Goal: Find specific page/section: Find specific page/section

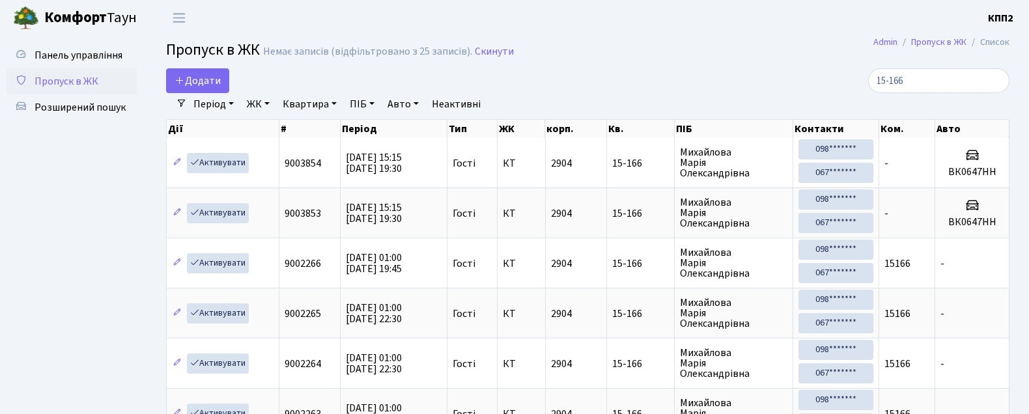
select select "25"
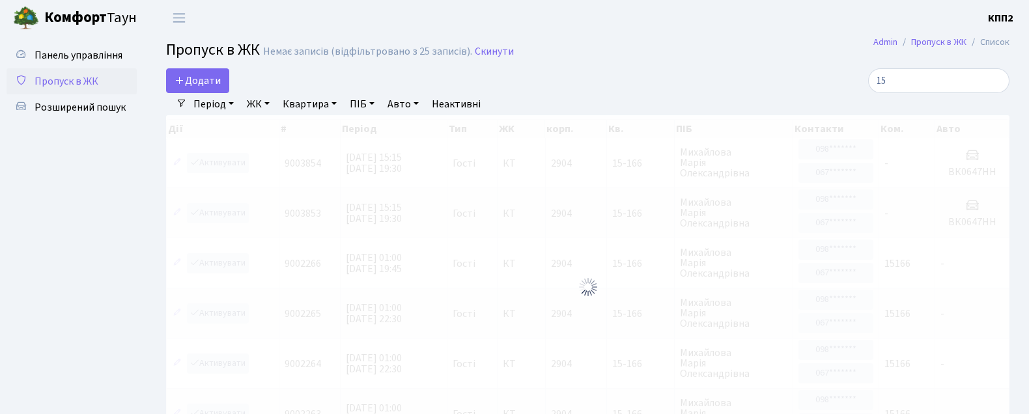
type input "1"
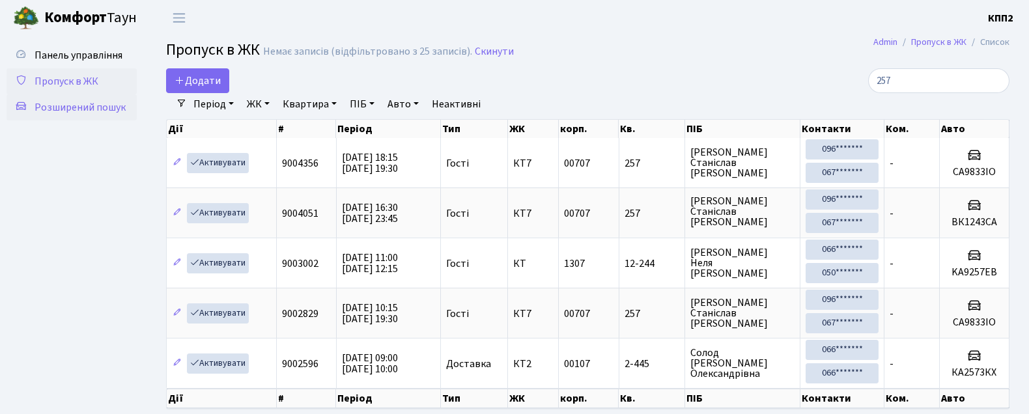
type input "257"
click at [73, 102] on span "Розширений пошук" at bounding box center [80, 107] width 91 height 14
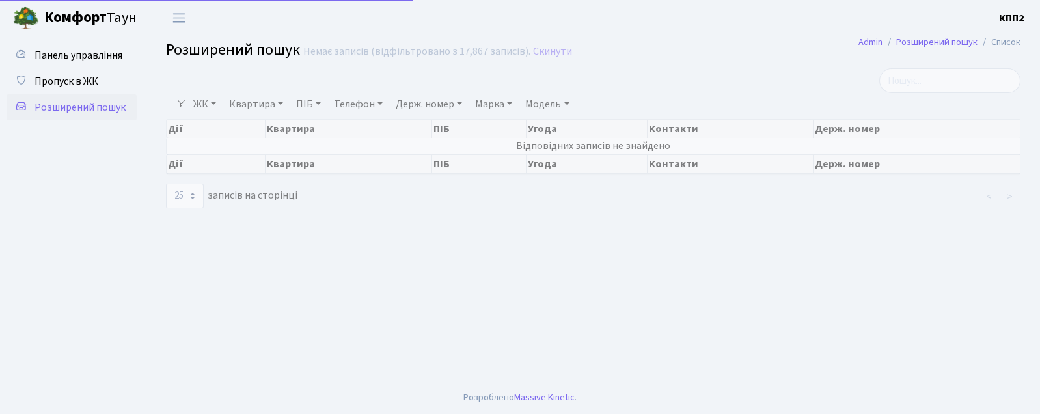
select select "25"
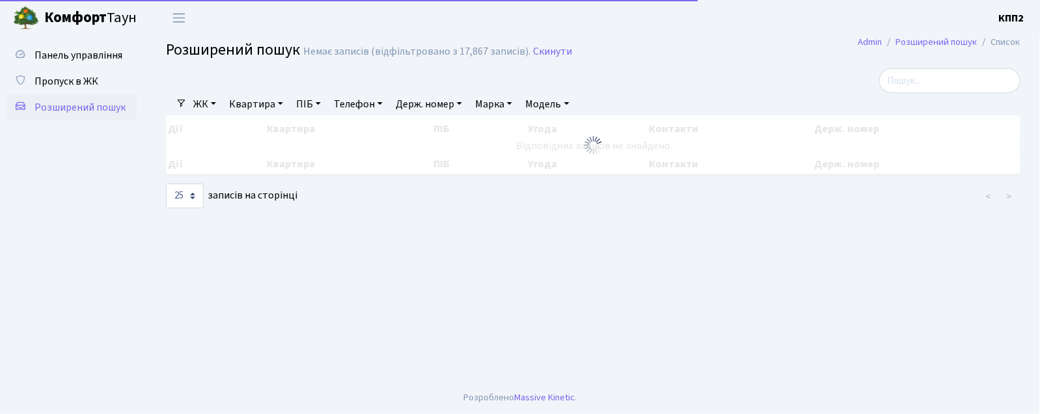
click at [312, 105] on link "ПІБ" at bounding box center [308, 104] width 35 height 22
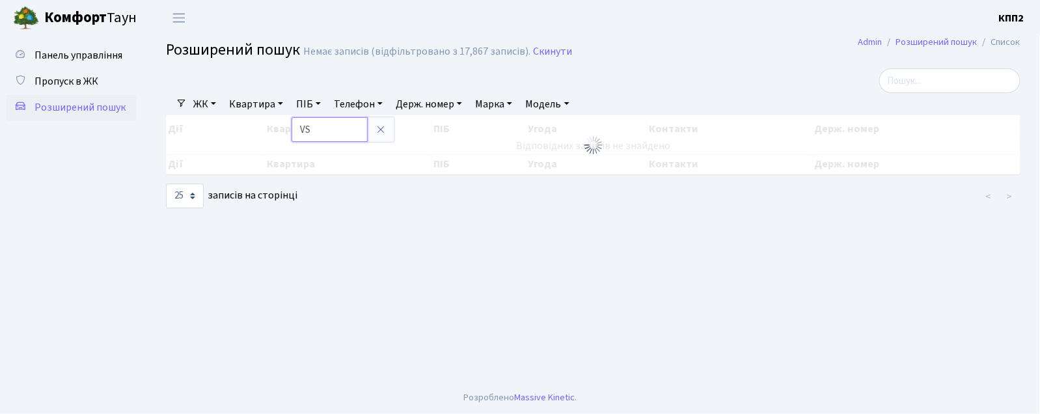
type input "V"
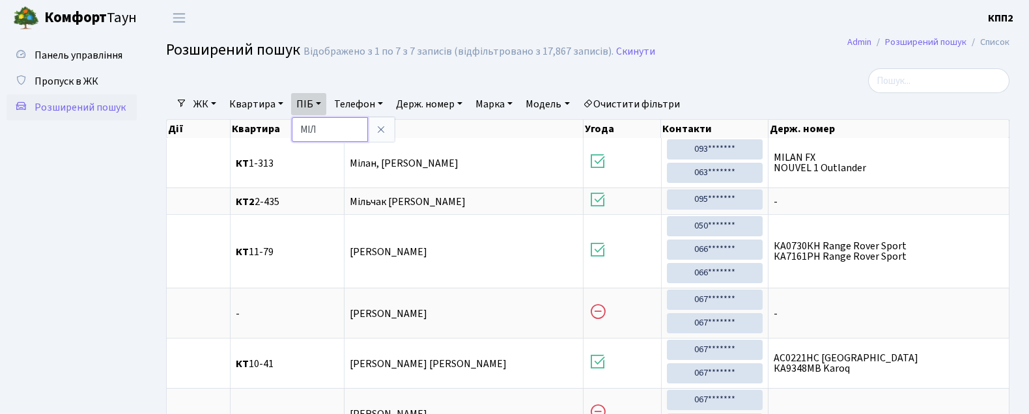
click at [324, 130] on input "МІЛ" at bounding box center [330, 129] width 76 height 25
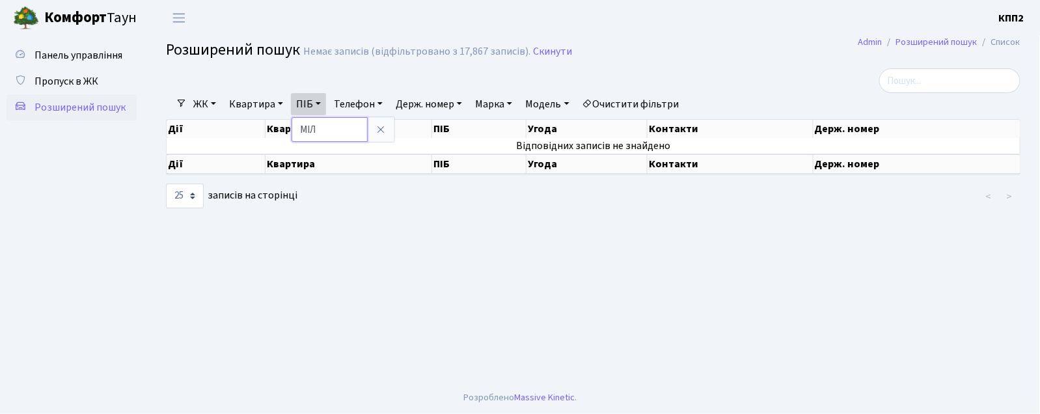
type input "МІЛ"
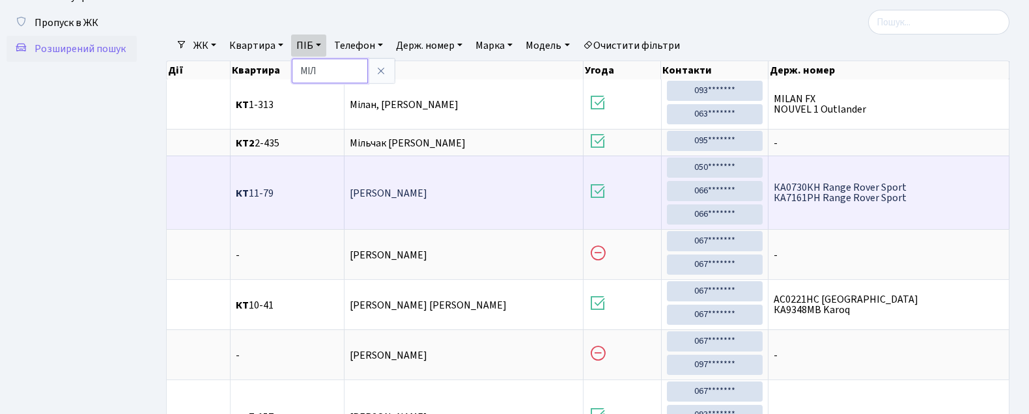
scroll to position [30, 0]
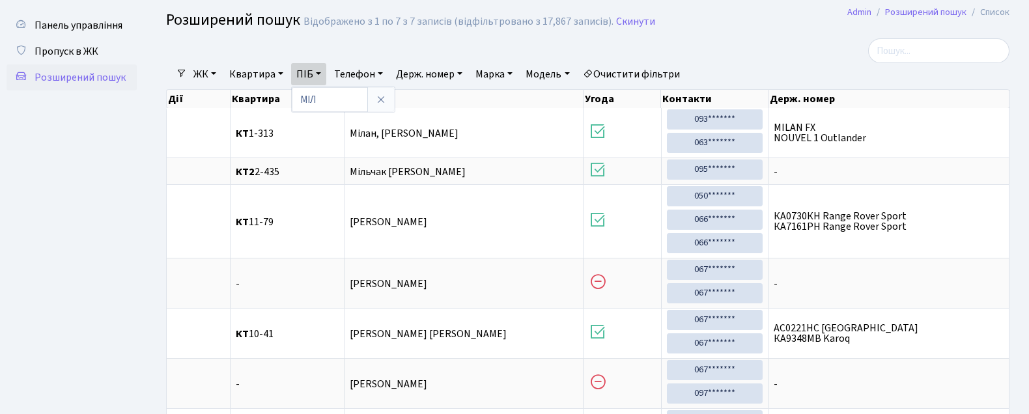
click at [254, 79] on link "Квартира" at bounding box center [256, 74] width 64 height 22
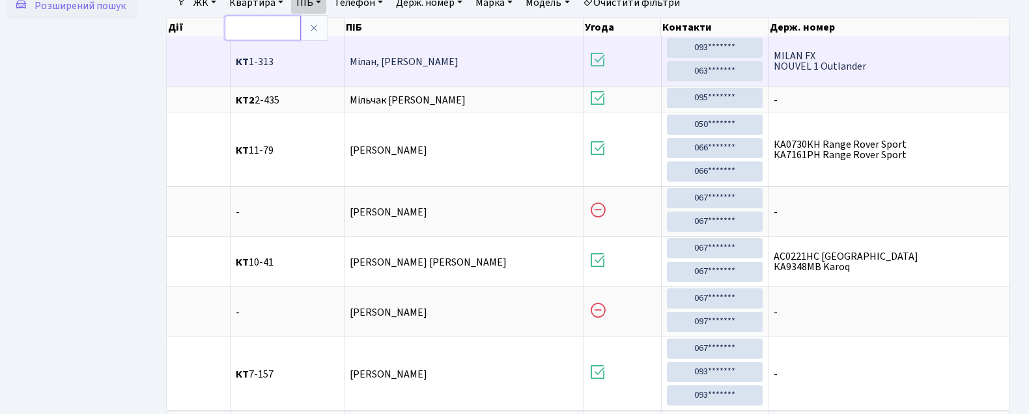
scroll to position [0, 0]
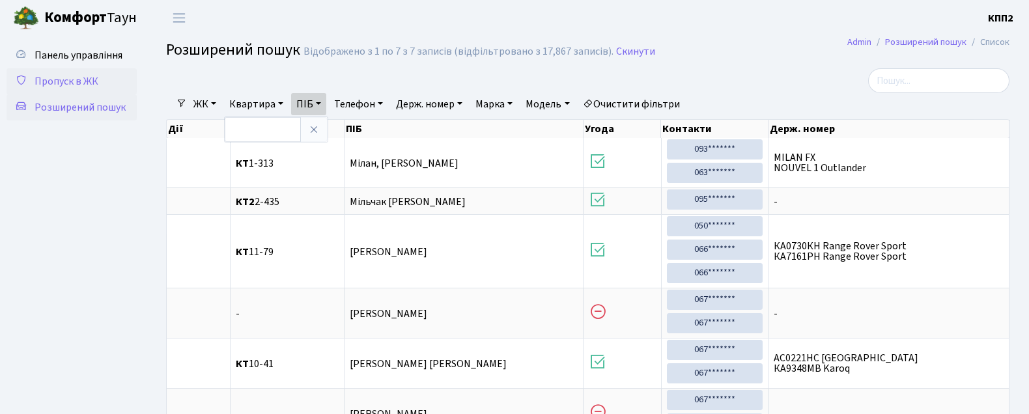
click at [51, 79] on span "Пропуск в ЖК" at bounding box center [67, 81] width 64 height 14
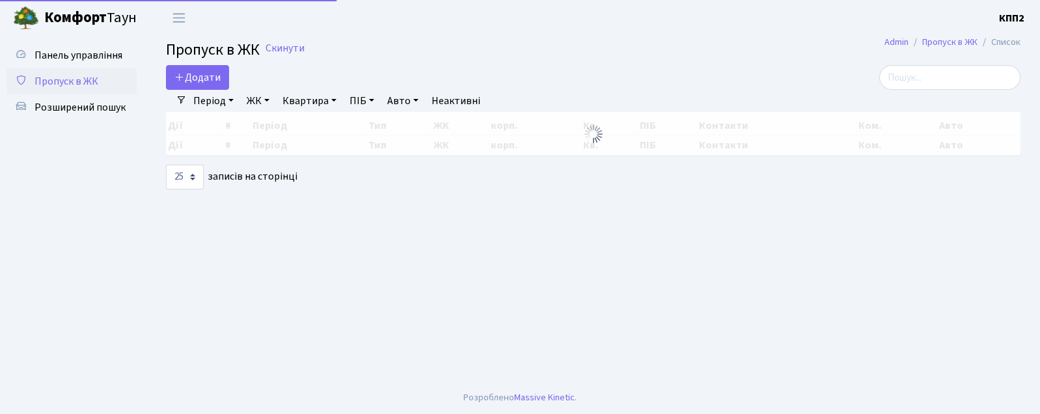
select select "25"
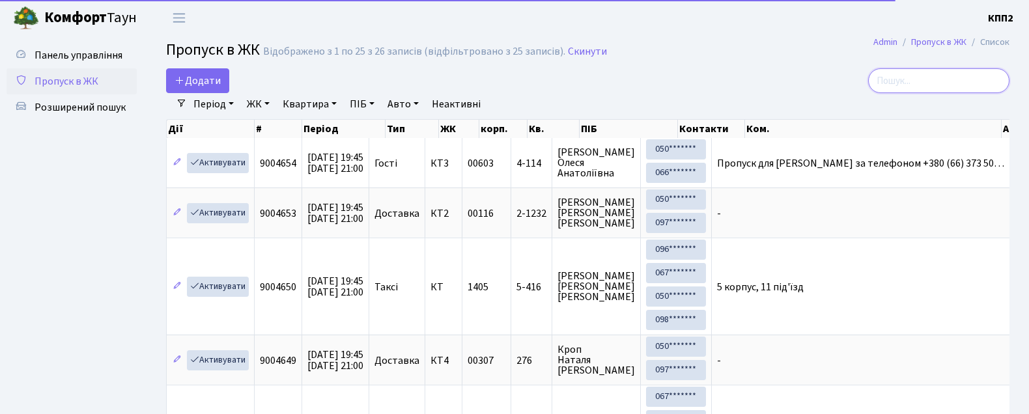
click at [958, 81] on input "search" at bounding box center [938, 80] width 141 height 25
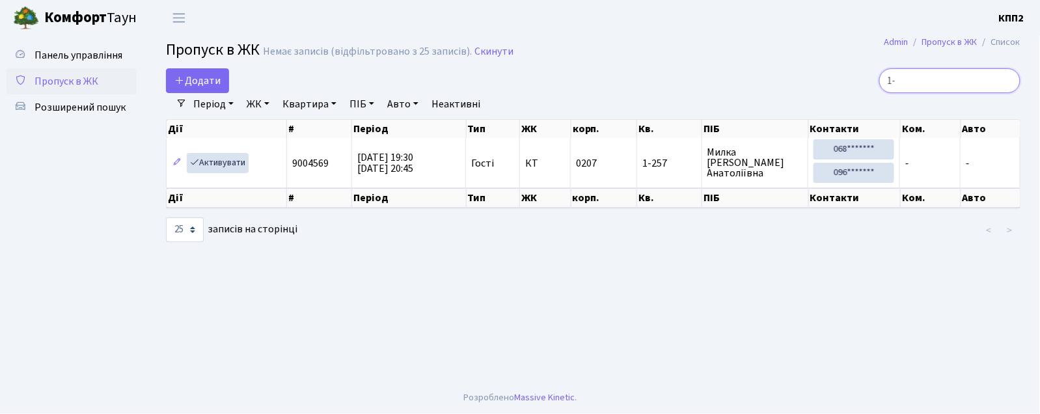
type input "1"
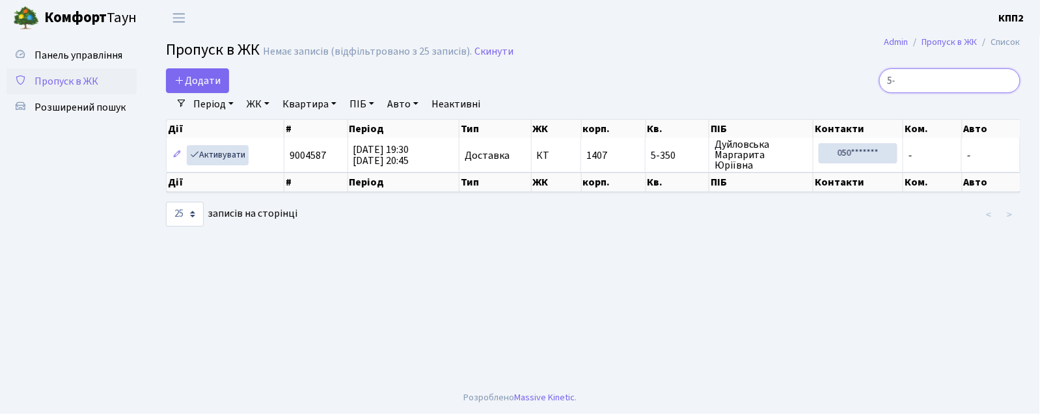
type input "5"
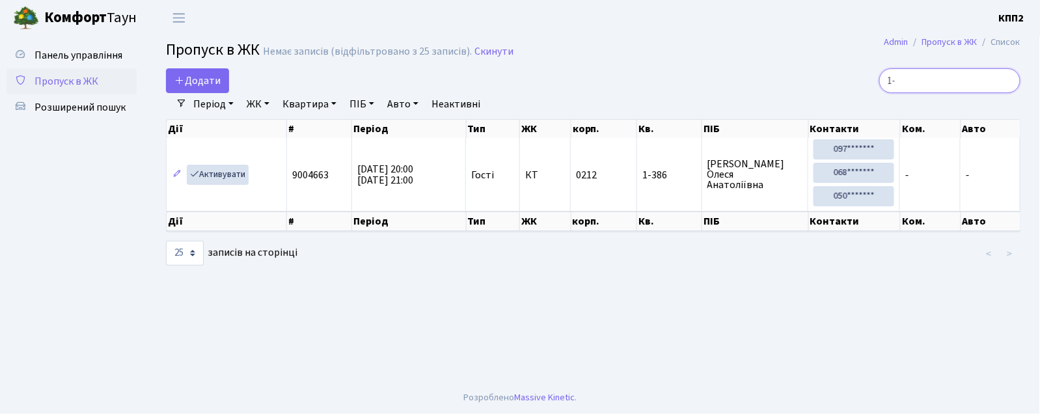
type input "1"
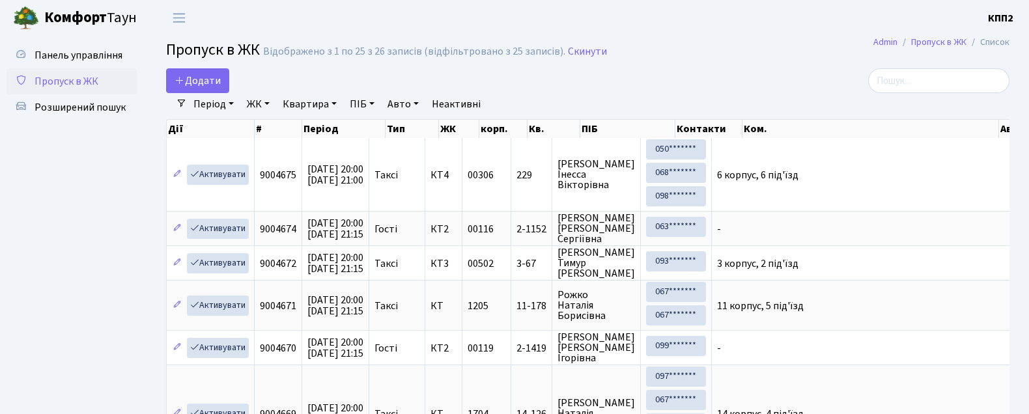
click at [782, 53] on h2 "Пропуск в ЖК Відображено з 1 по 25 з 26 записів (відфільтровано з 25 записів). …" at bounding box center [587, 52] width 843 height 22
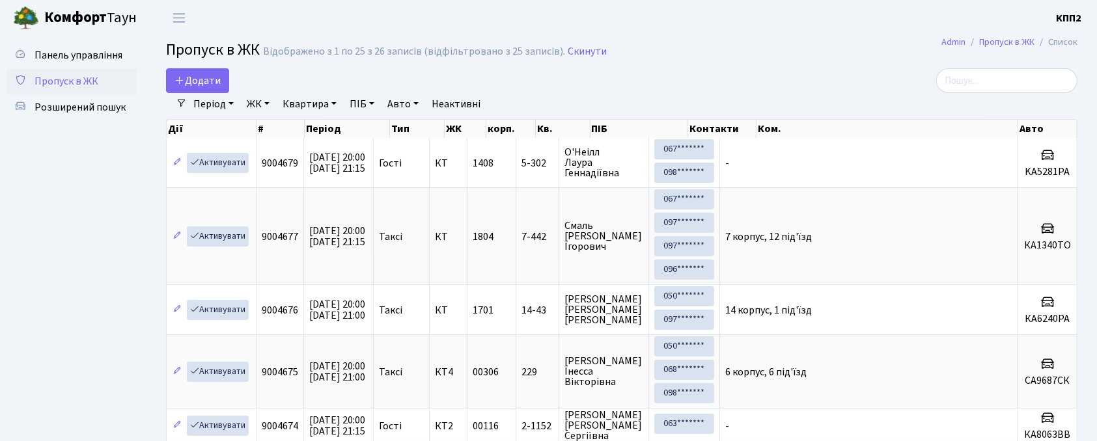
drag, startPoint x: 939, startPoint y: 2, endPoint x: 558, endPoint y: 91, distance: 391.8
click at [558, 82] on div "Додати" at bounding box center [466, 80] width 601 height 25
click at [1021, 83] on input "search" at bounding box center [1006, 80] width 141 height 25
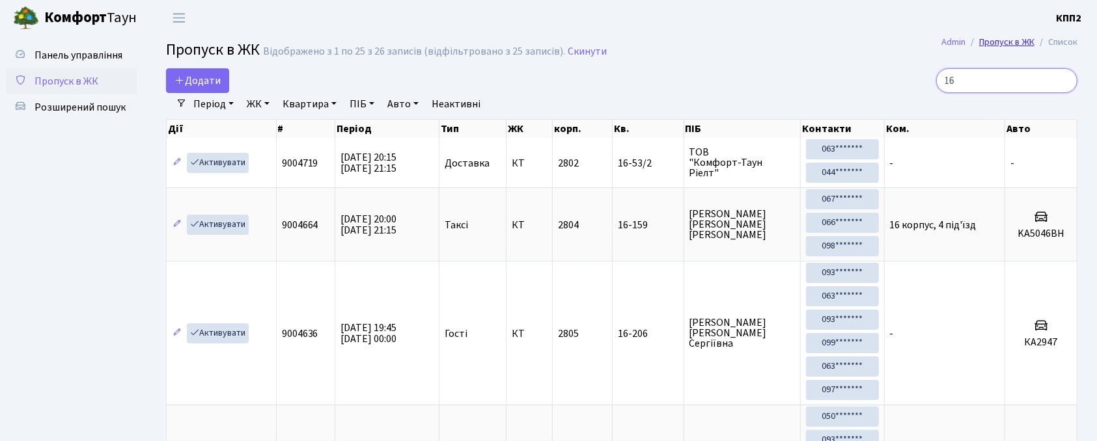
type input "1"
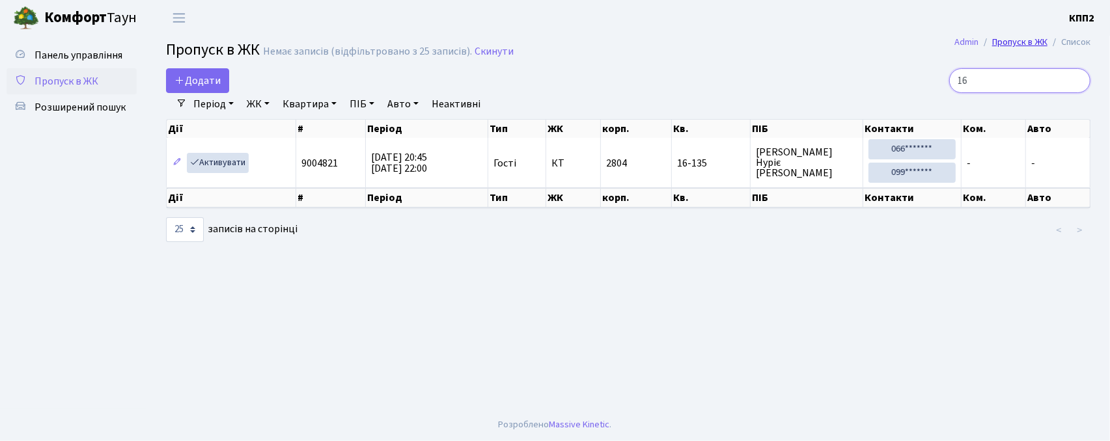
type input "1"
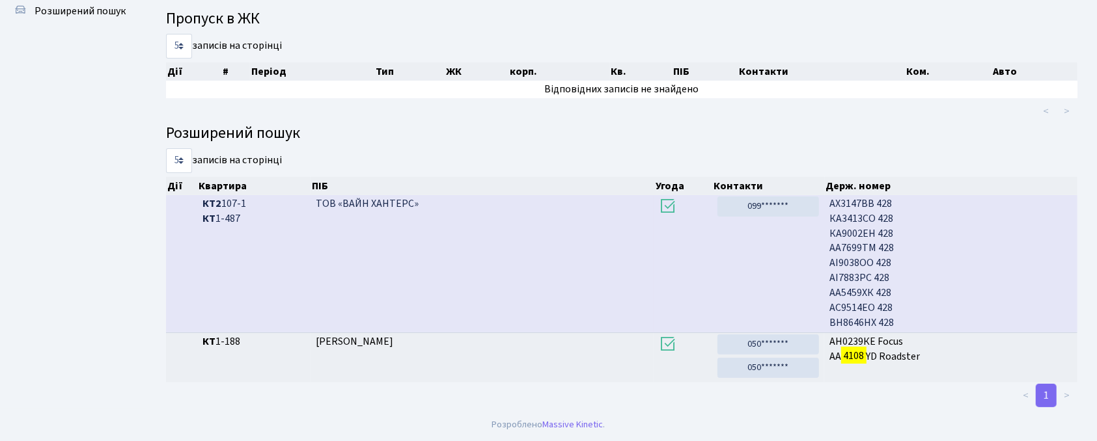
scroll to position [70, 0]
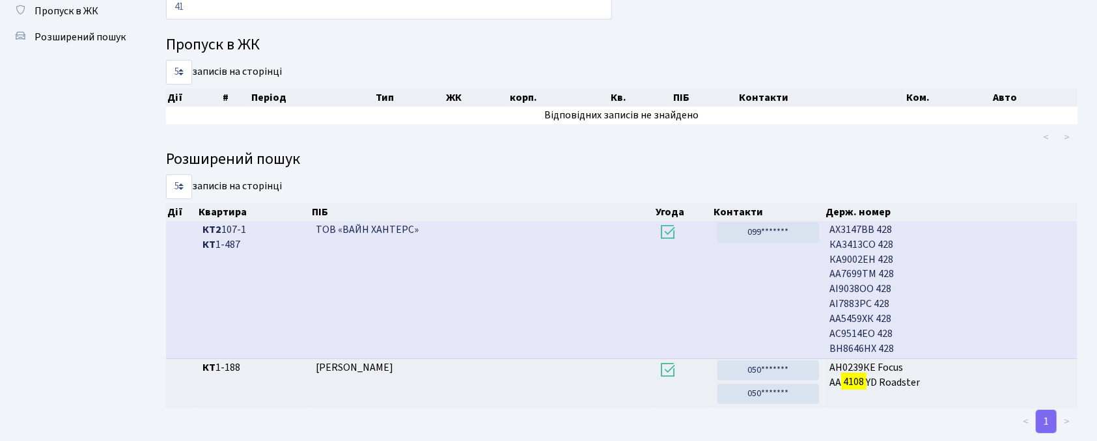
type input "4"
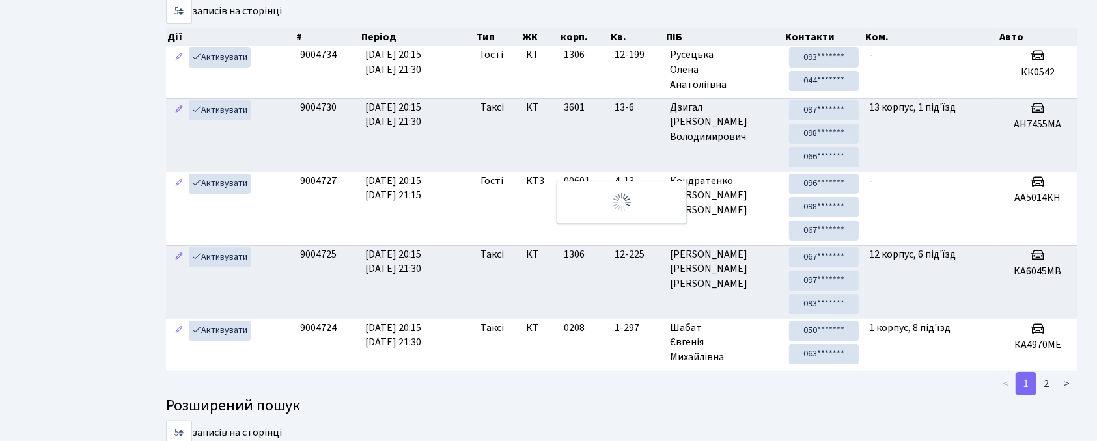
scroll to position [0, 0]
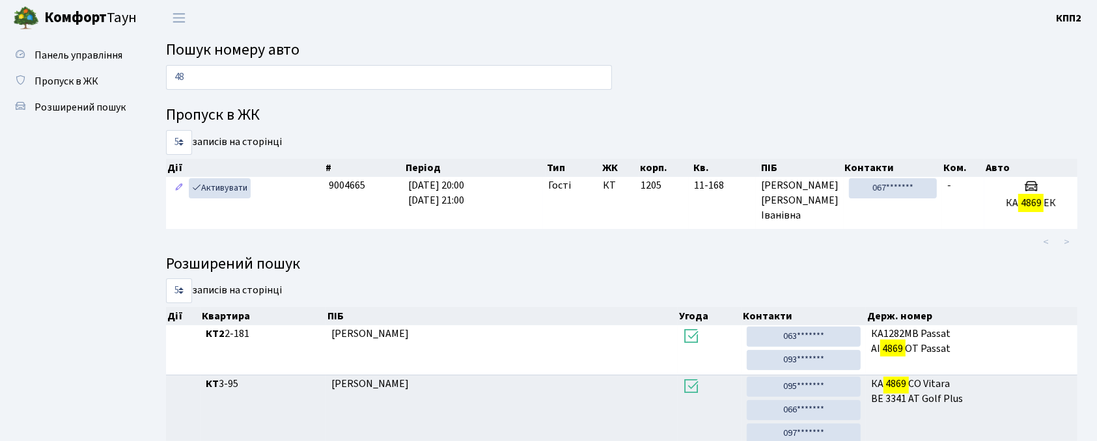
type input "4"
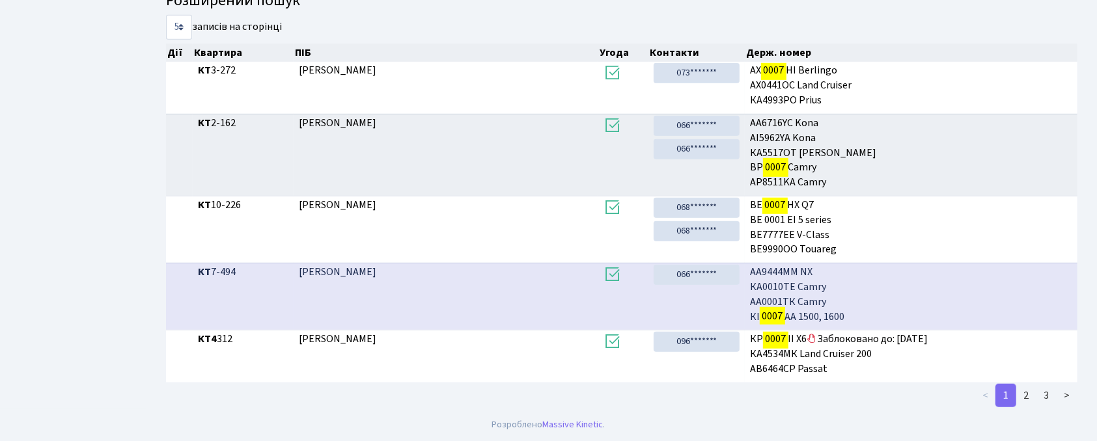
scroll to position [230, 0]
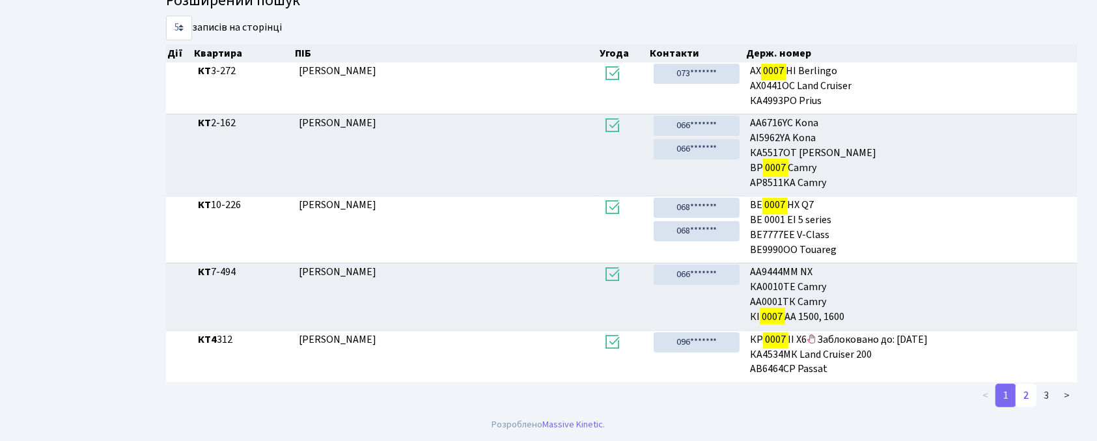
click at [1024, 404] on link "2" at bounding box center [1026, 395] width 21 height 23
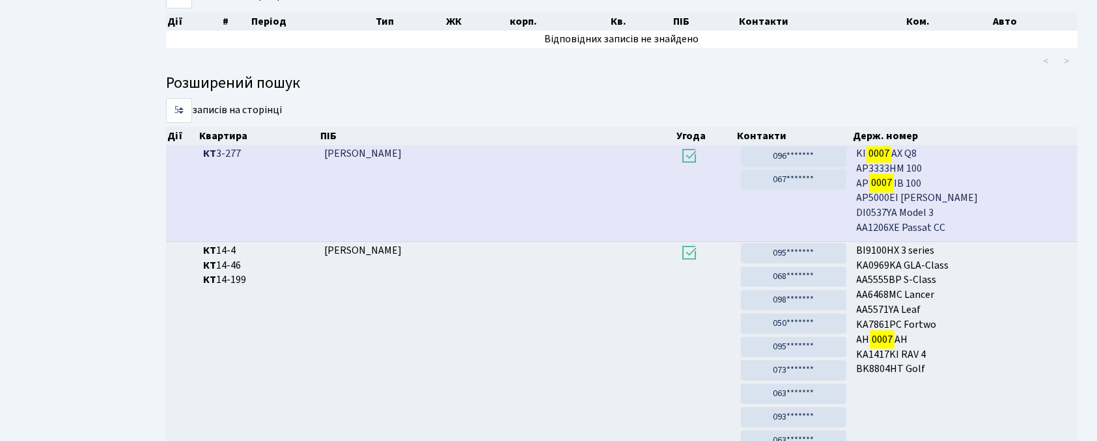
scroll to position [0, 0]
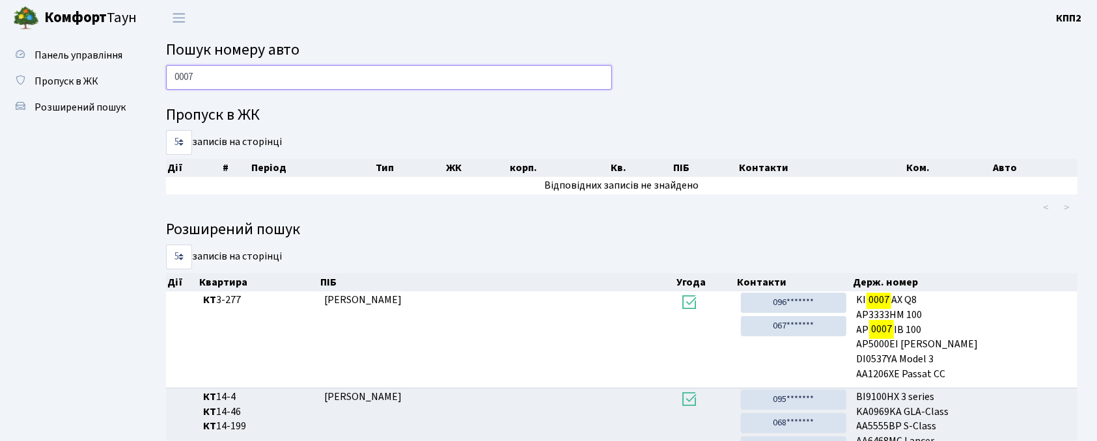
click at [456, 76] on input "0007" at bounding box center [389, 77] width 446 height 25
type input "0"
